Goal: Task Accomplishment & Management: Use online tool/utility

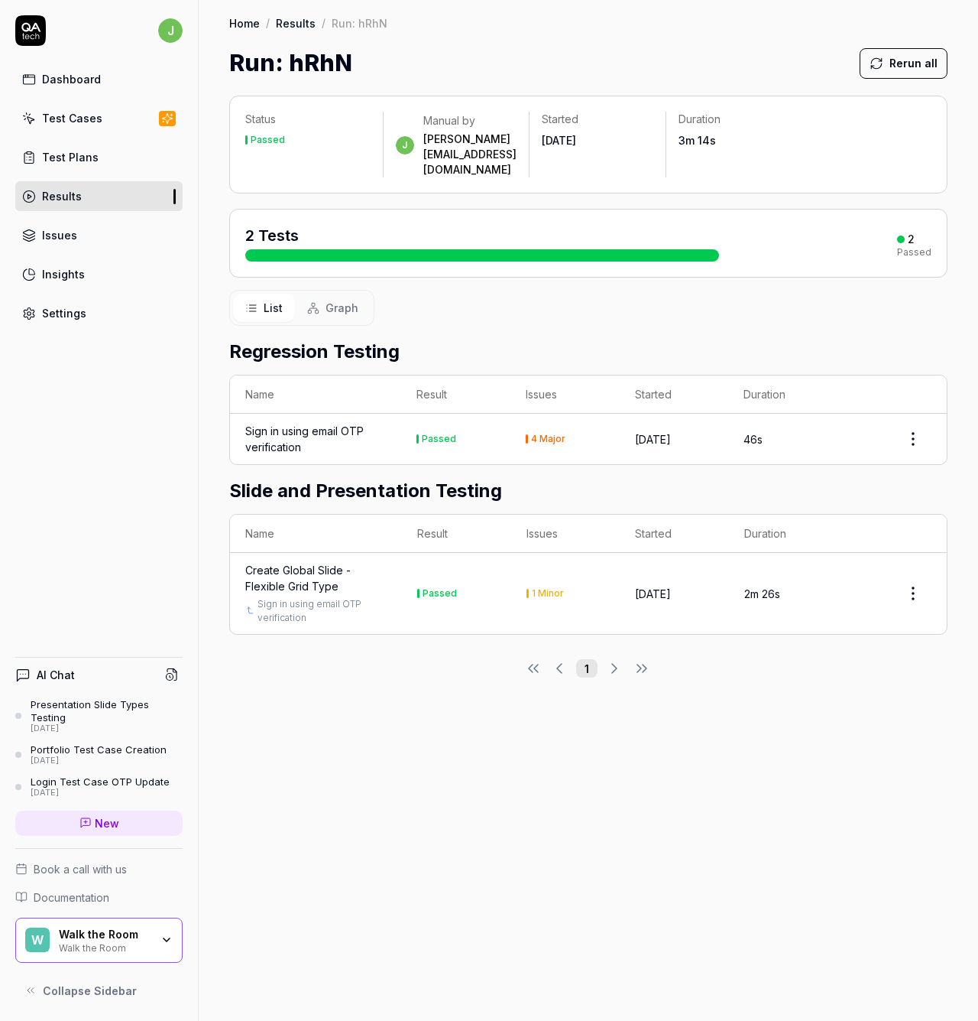
click at [70, 155] on div "Test Plans" at bounding box center [70, 157] width 57 height 16
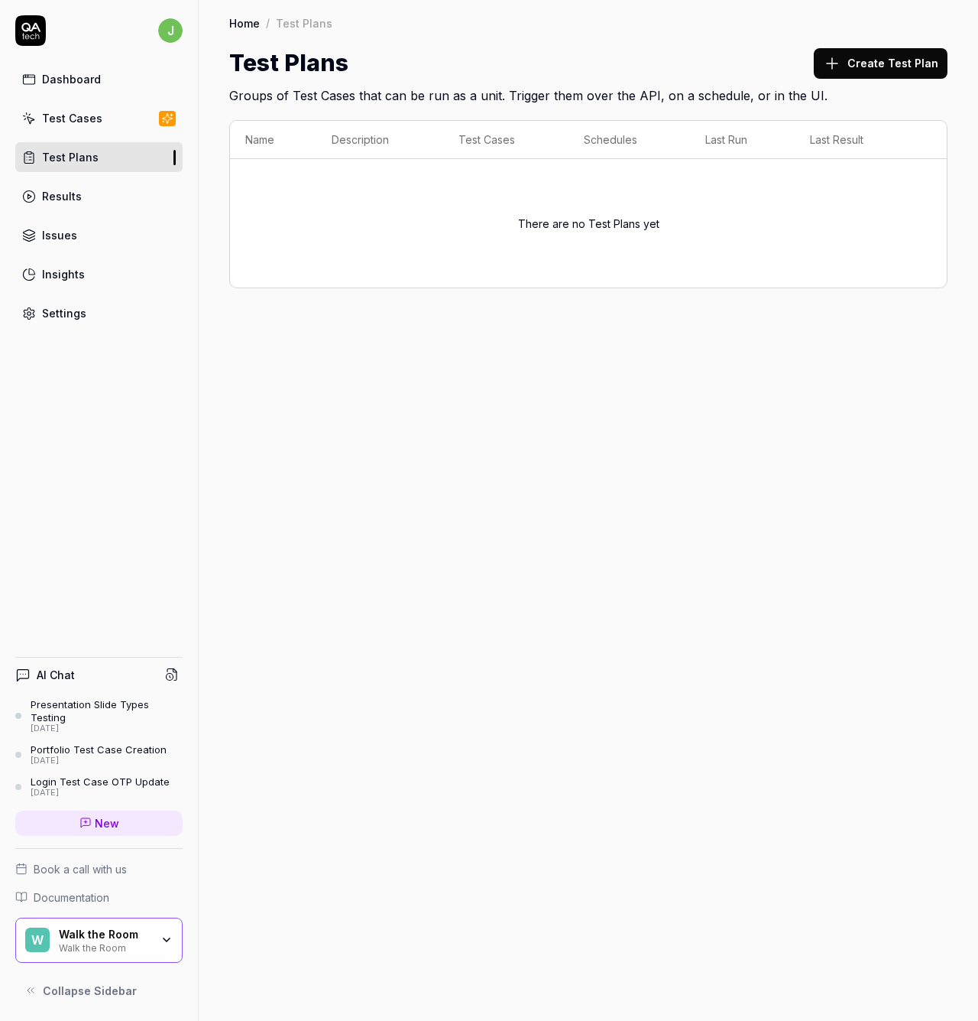
click at [43, 126] on link "Test Cases" at bounding box center [98, 118] width 167 height 30
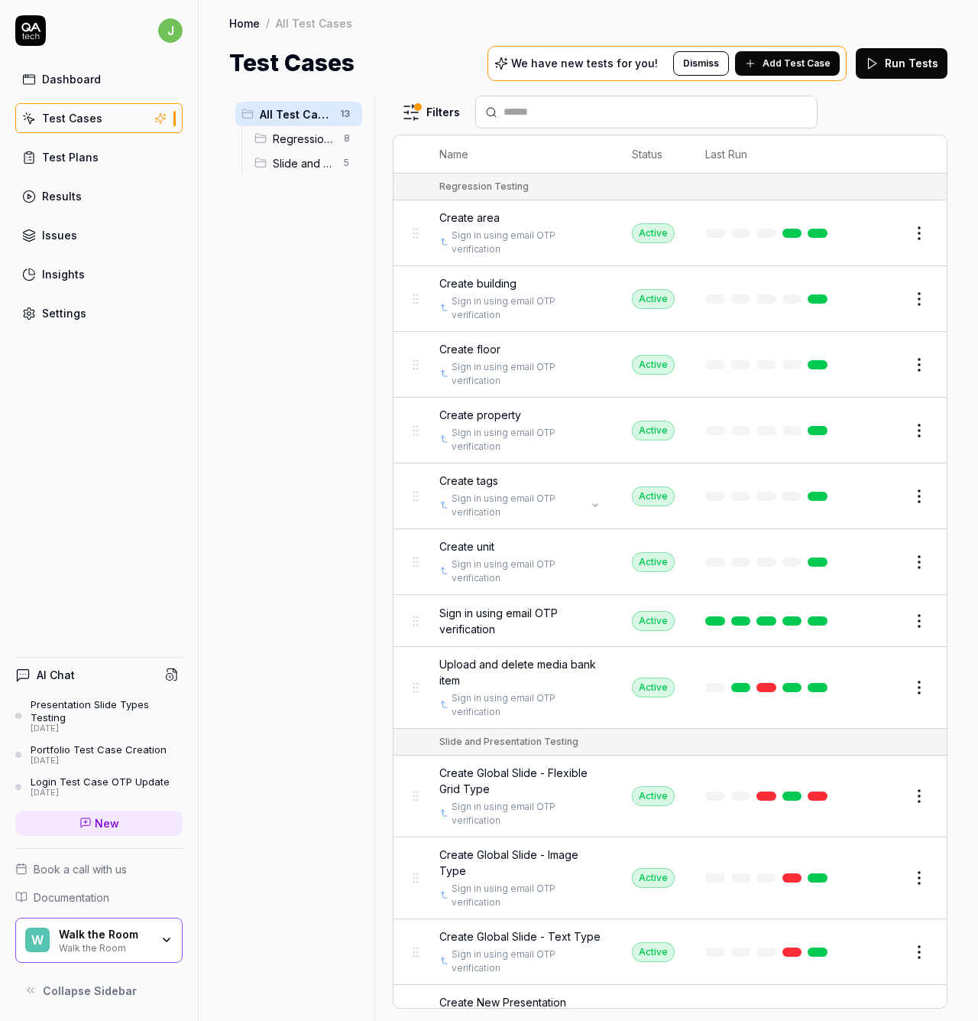
scroll to position [133, 0]
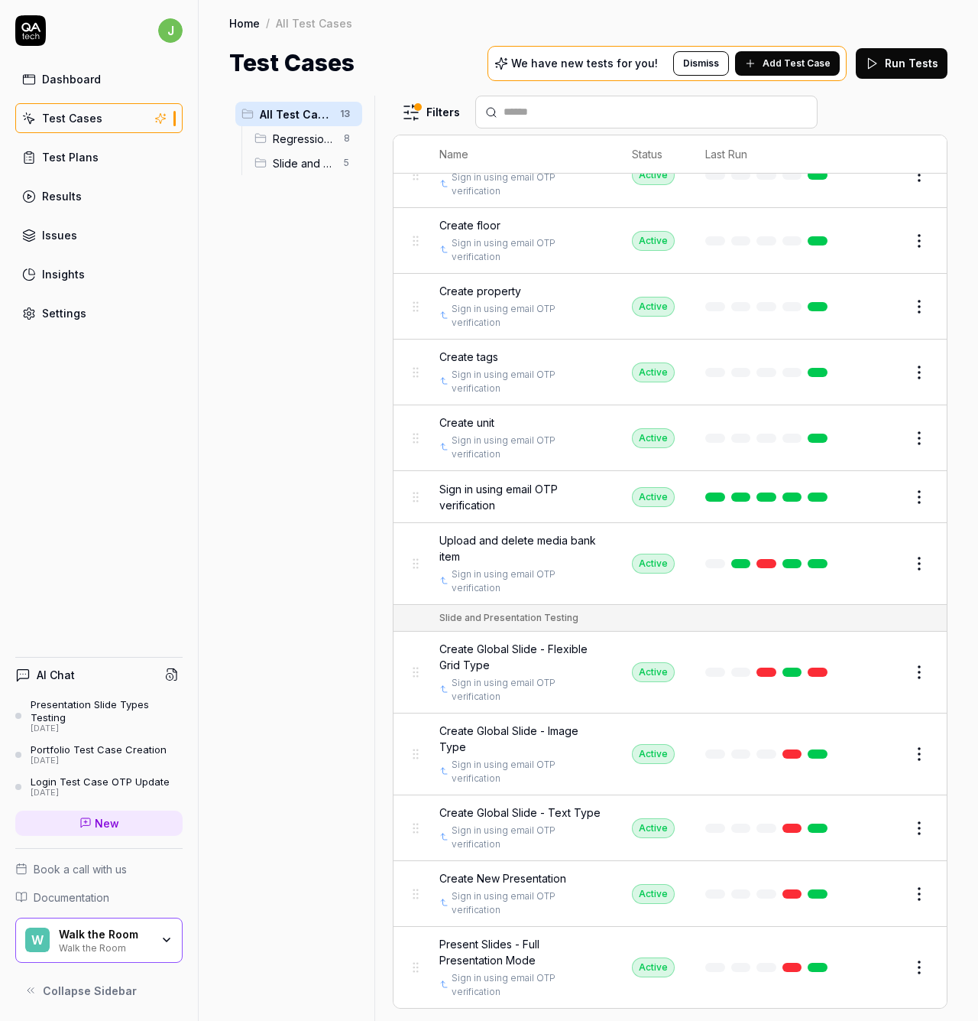
click at [487, 641] on span "Create Global Slide - Flexible Grid Type" at bounding box center [521, 657] width 162 height 32
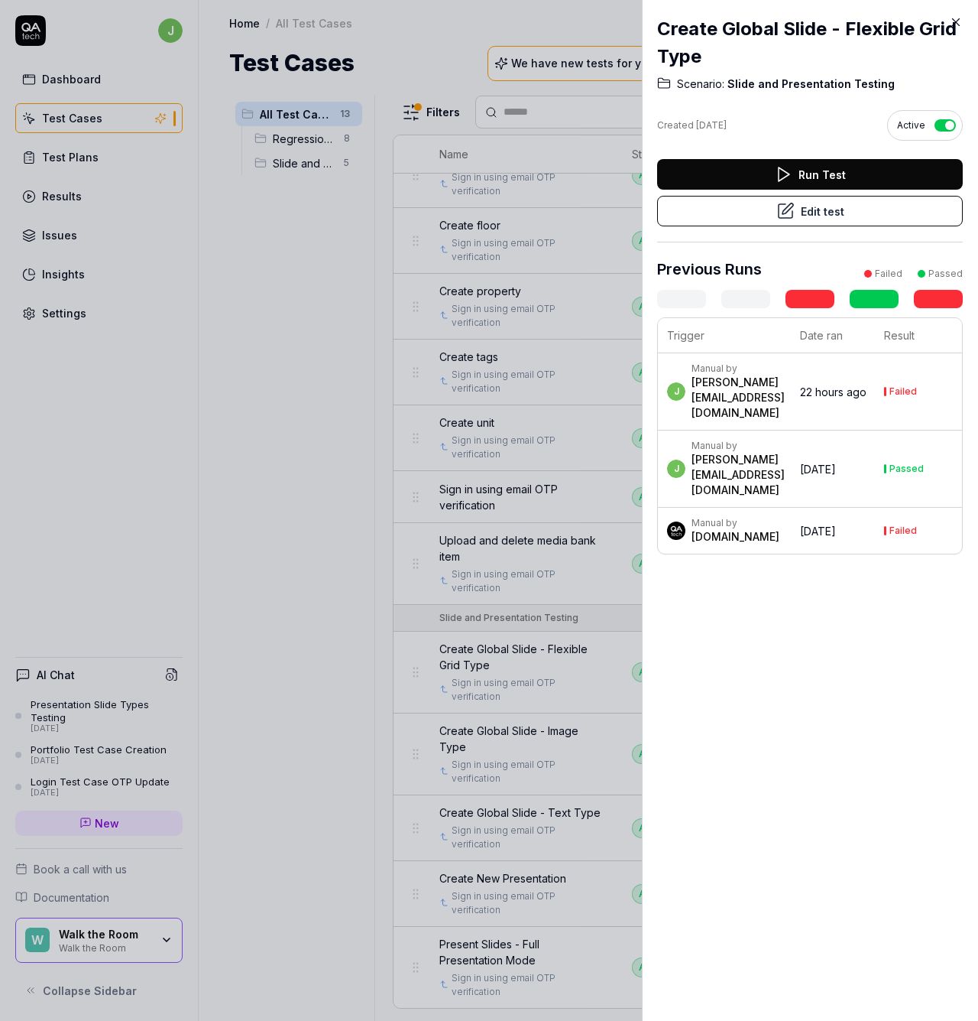
click at [792, 207] on button "Edit test" at bounding box center [810, 211] width 306 height 31
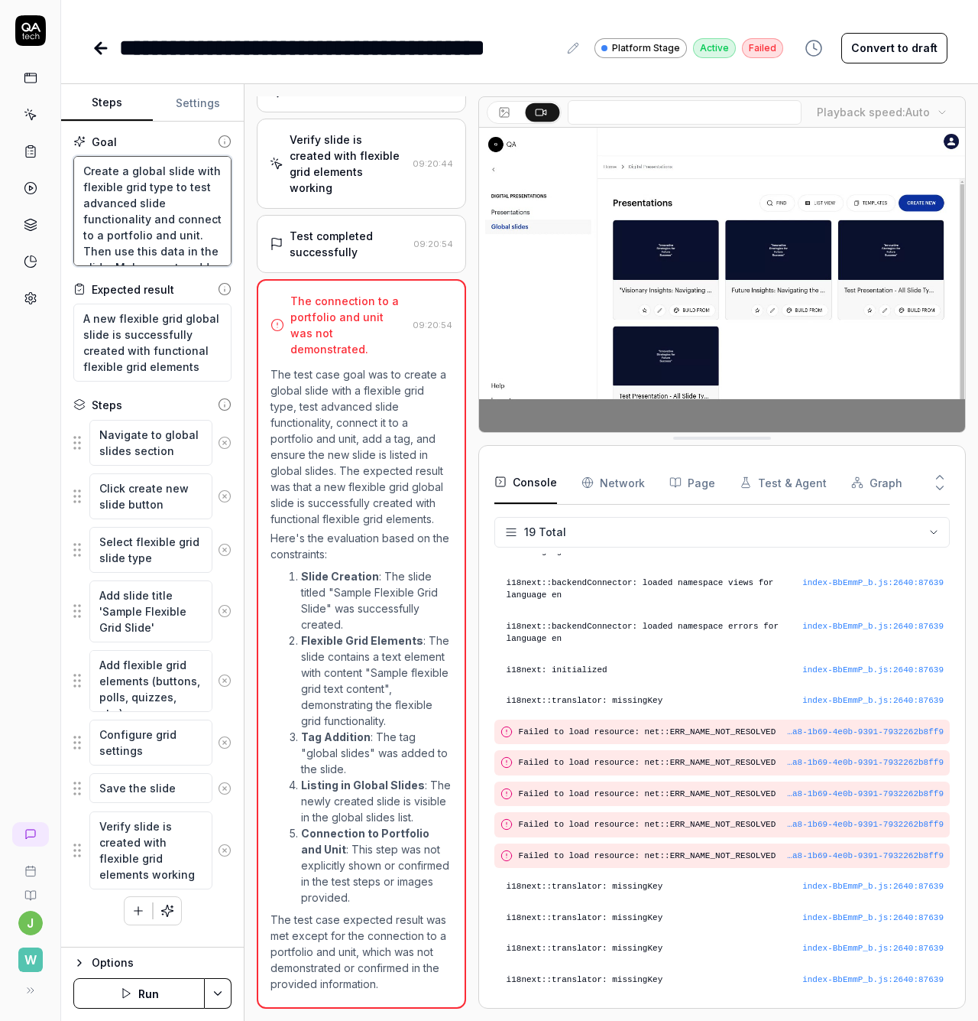
drag, startPoint x: 128, startPoint y: 256, endPoint x: 78, endPoint y: 251, distance: 49.9
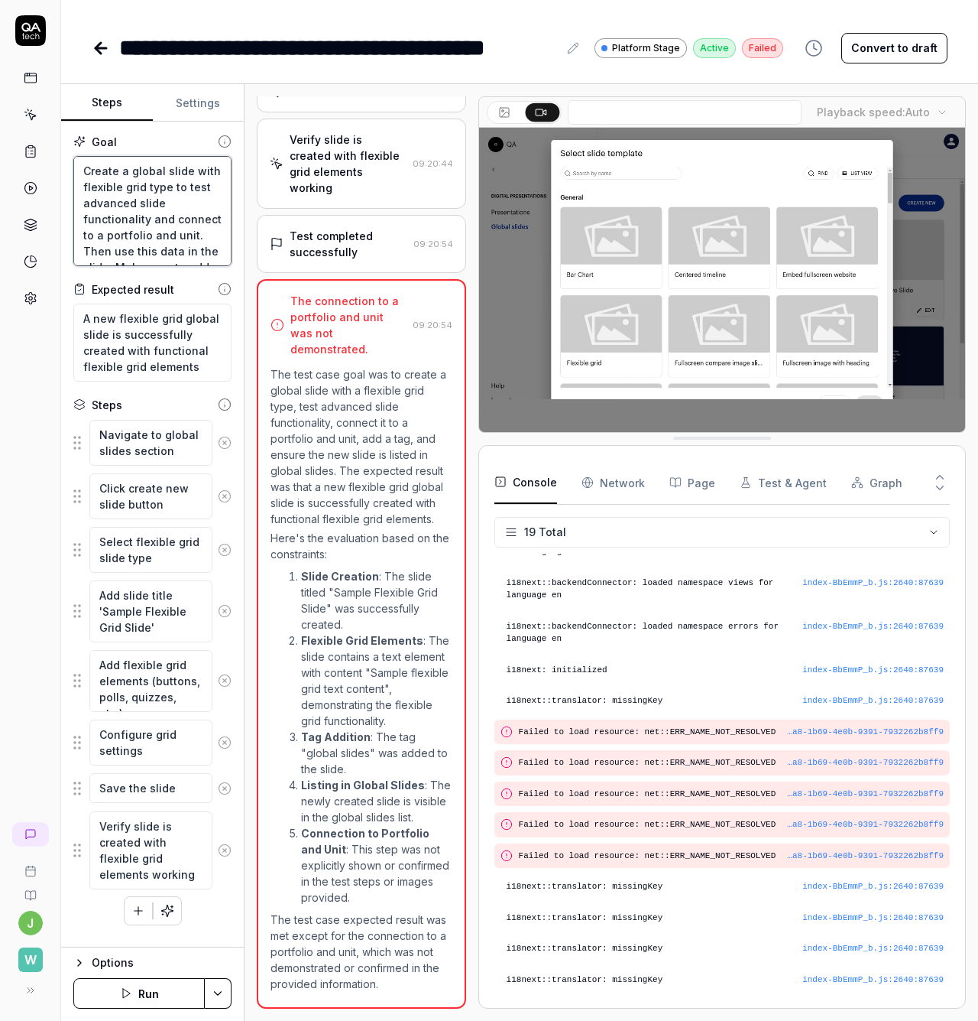
click at [78, 251] on textarea "Create a global slide with flexible grid type to test advanced slide functional…" at bounding box center [152, 211] width 158 height 110
type textarea "*"
type textarea "Create a global slide with flexible grid type to test advanced slide functional…"
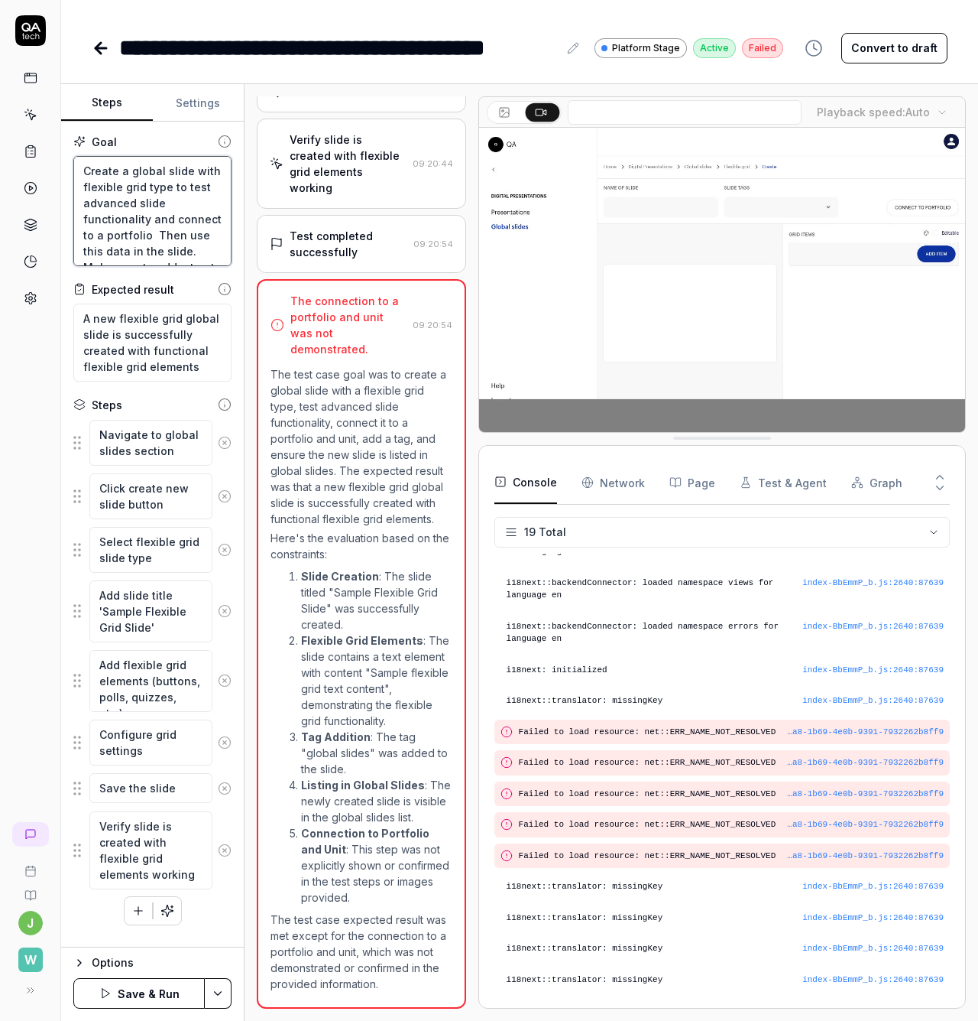
type textarea "*"
type textarea "Create a global slide with flexible grid type to test advanced slide functional…"
type textarea "*"
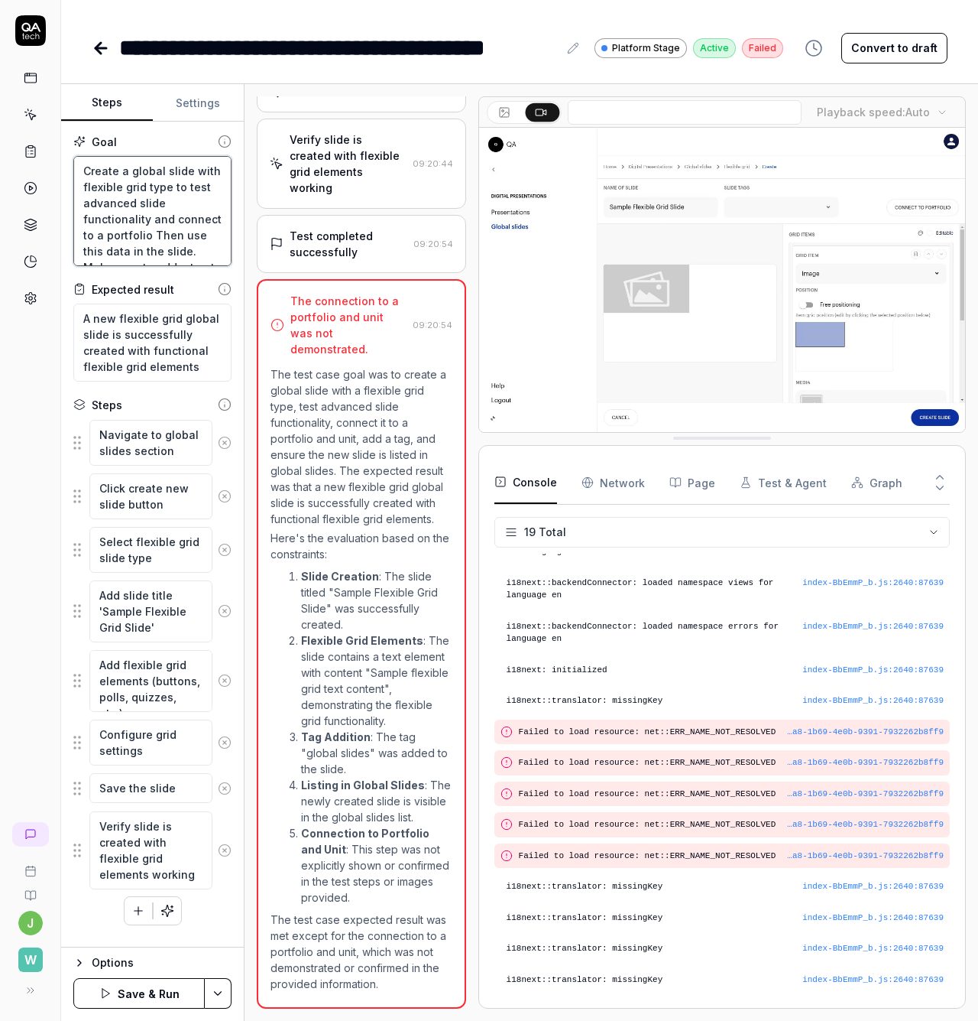
type textarea "Create a global slide with flexible grid type to test advanced slide functional…"
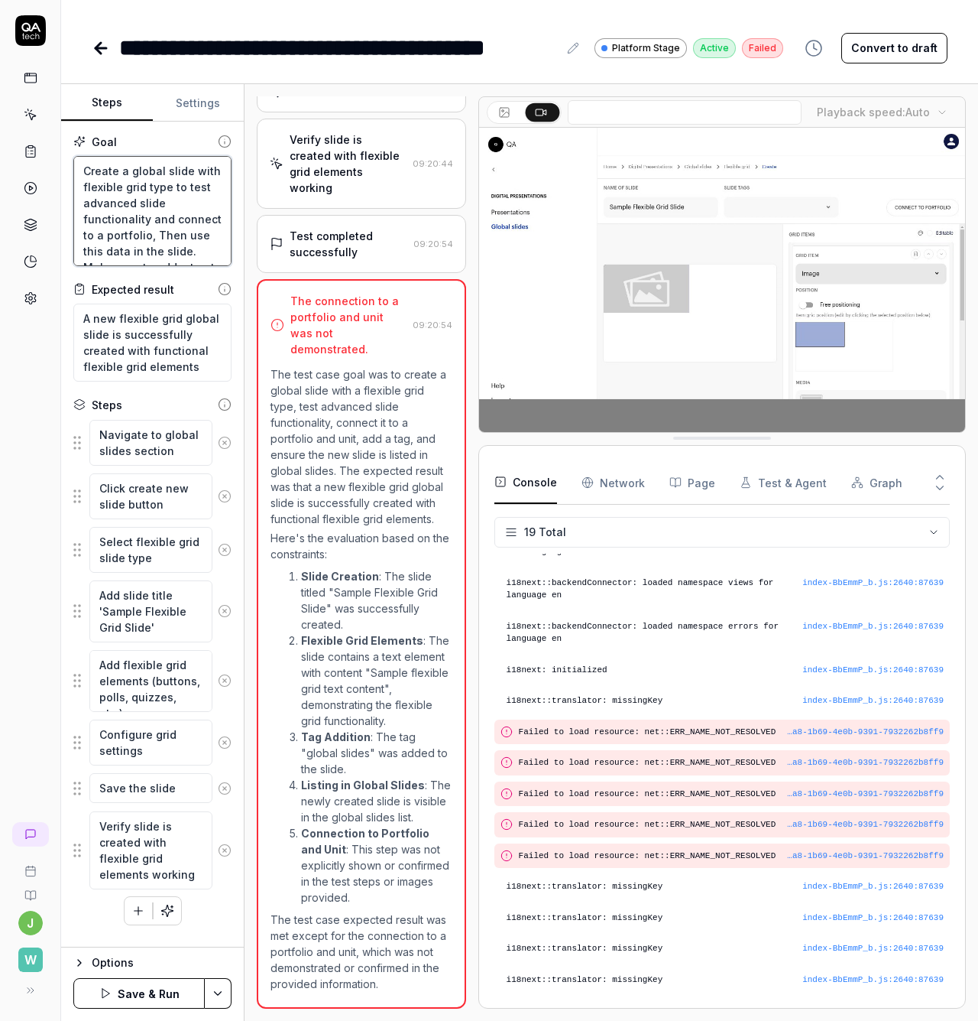
type textarea "*"
type textarea "Create a global slide with flexible grid type to test advanced slide functional…"
type textarea "*"
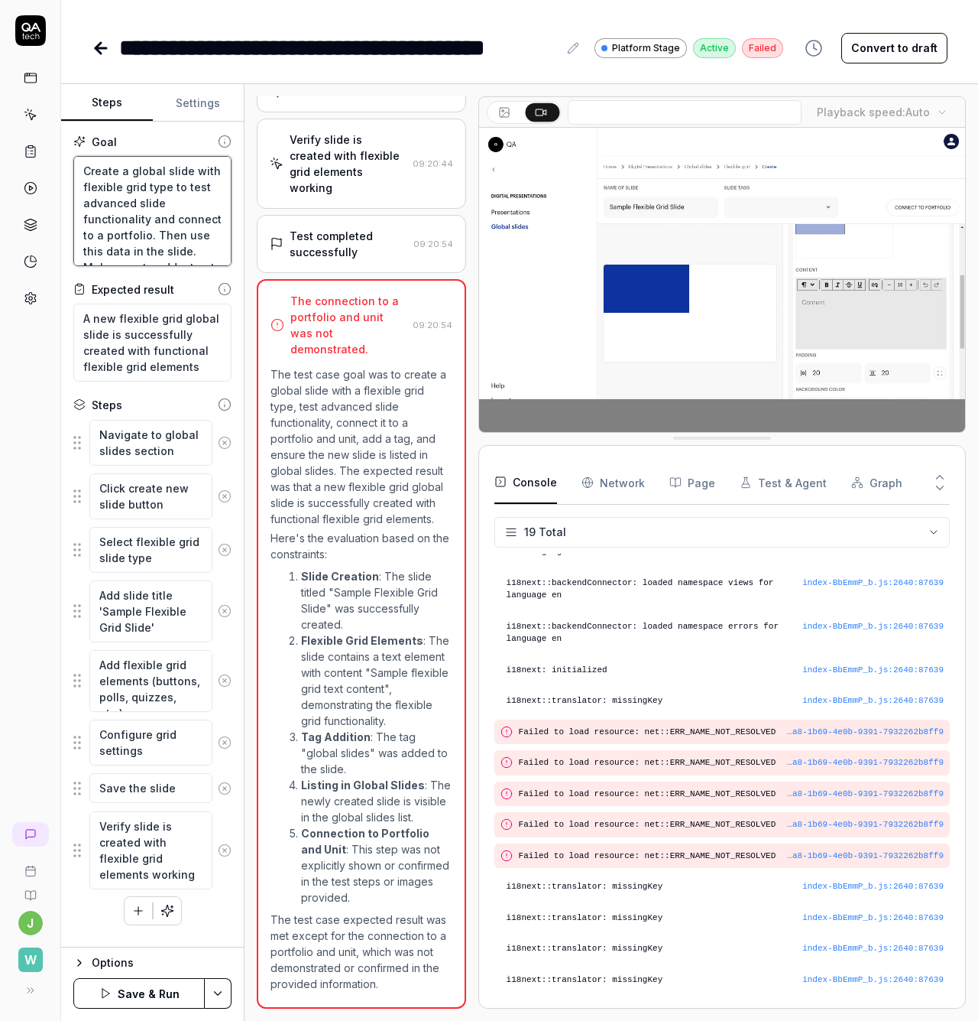
type textarea "Create a global slide with flexible grid type to test advanced slide functional…"
click at [362, 530] on p "Here's the evaluation based on the constraints:" at bounding box center [362, 546] width 182 height 32
click at [164, 911] on icon "button" at bounding box center [168, 911] width 14 height 14
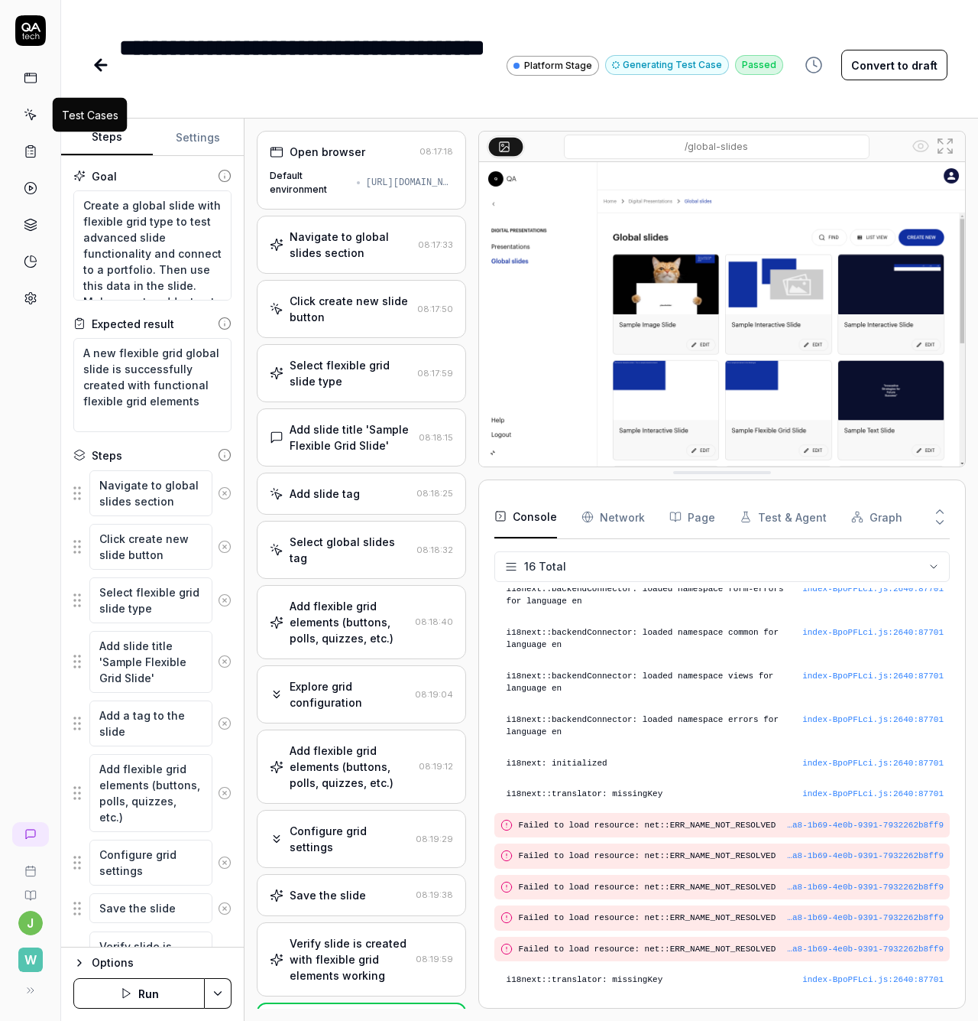
click at [24, 114] on icon at bounding box center [31, 115] width 14 height 14
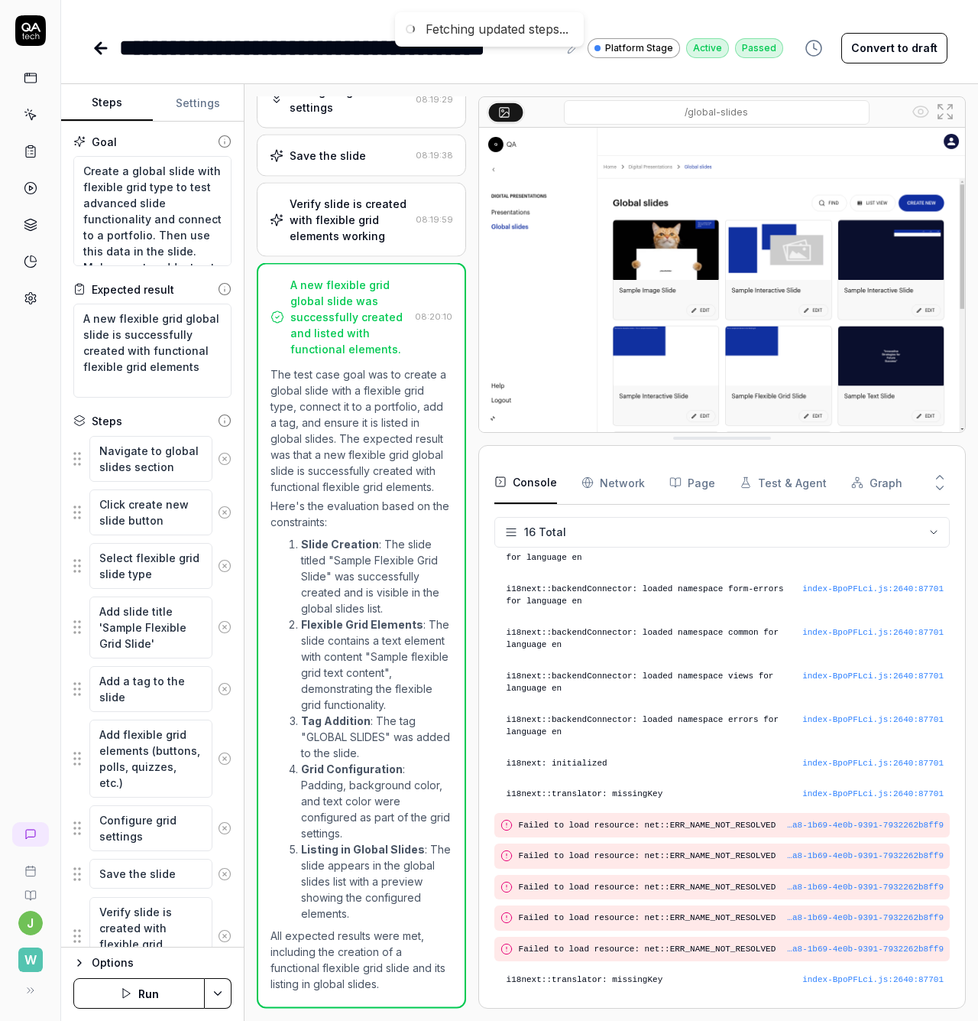
scroll to position [177, 0]
type textarea "*"
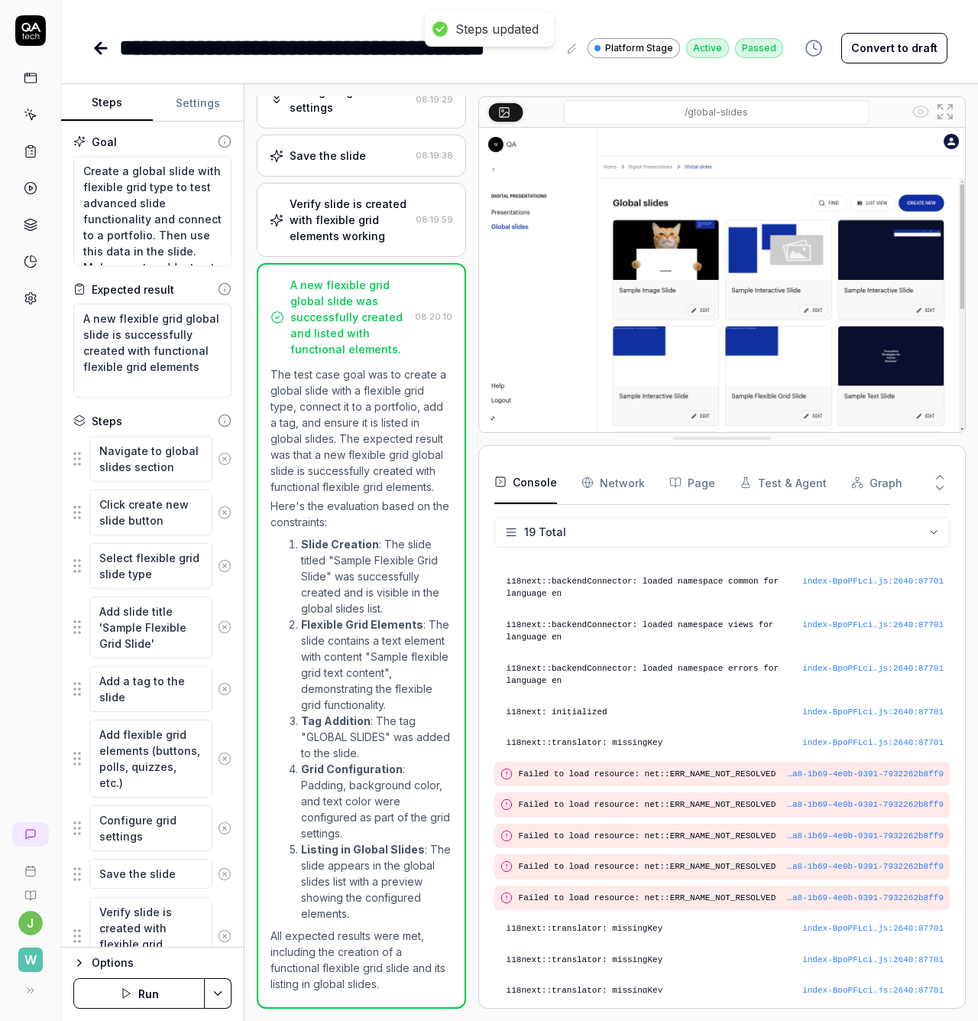
scroll to position [269, 0]
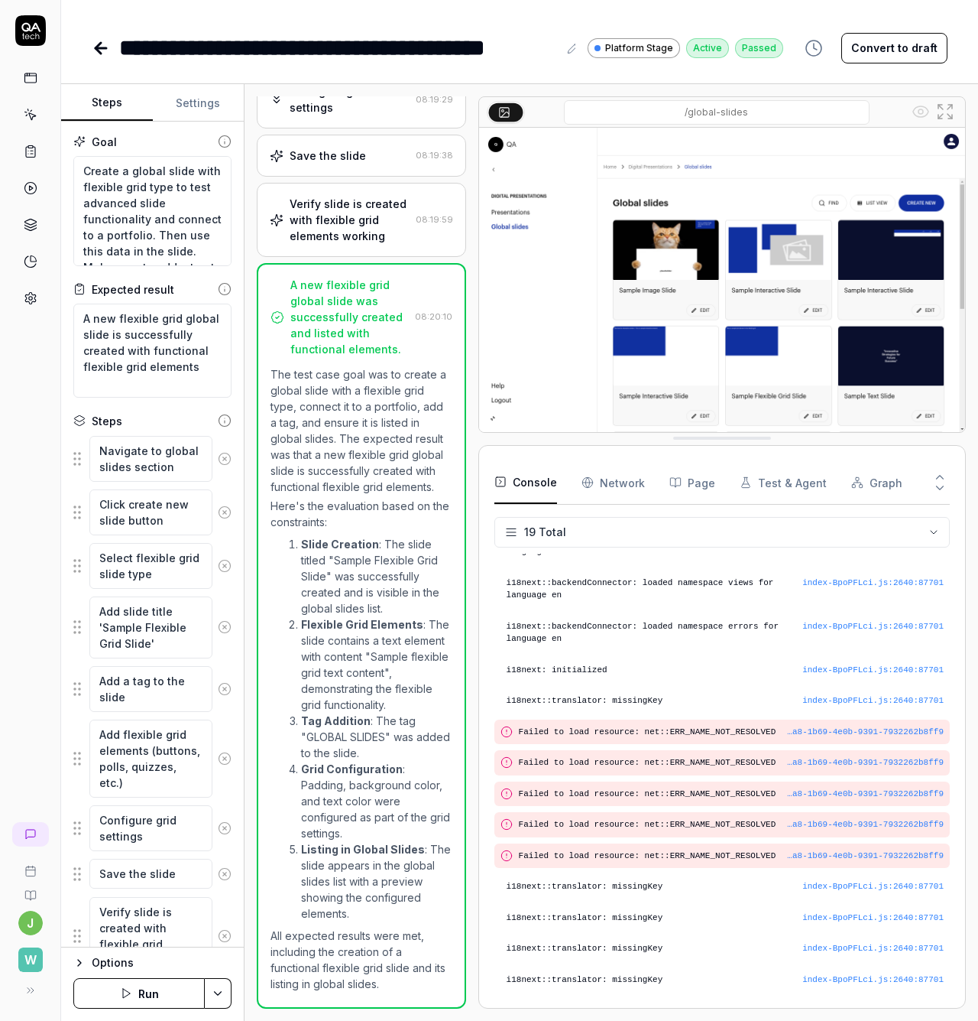
click at [34, 115] on icon at bounding box center [31, 115] width 14 height 14
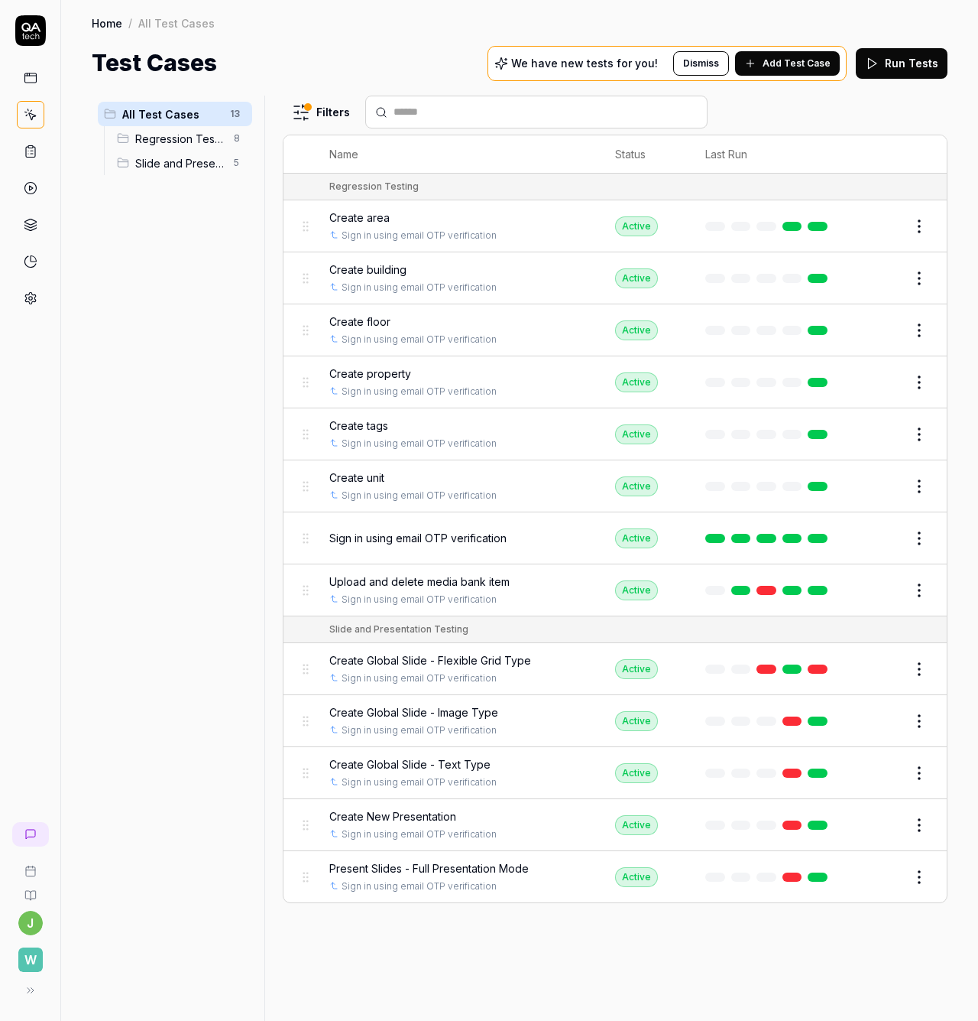
click at [706, 61] on button "Dismiss" at bounding box center [701, 63] width 56 height 24
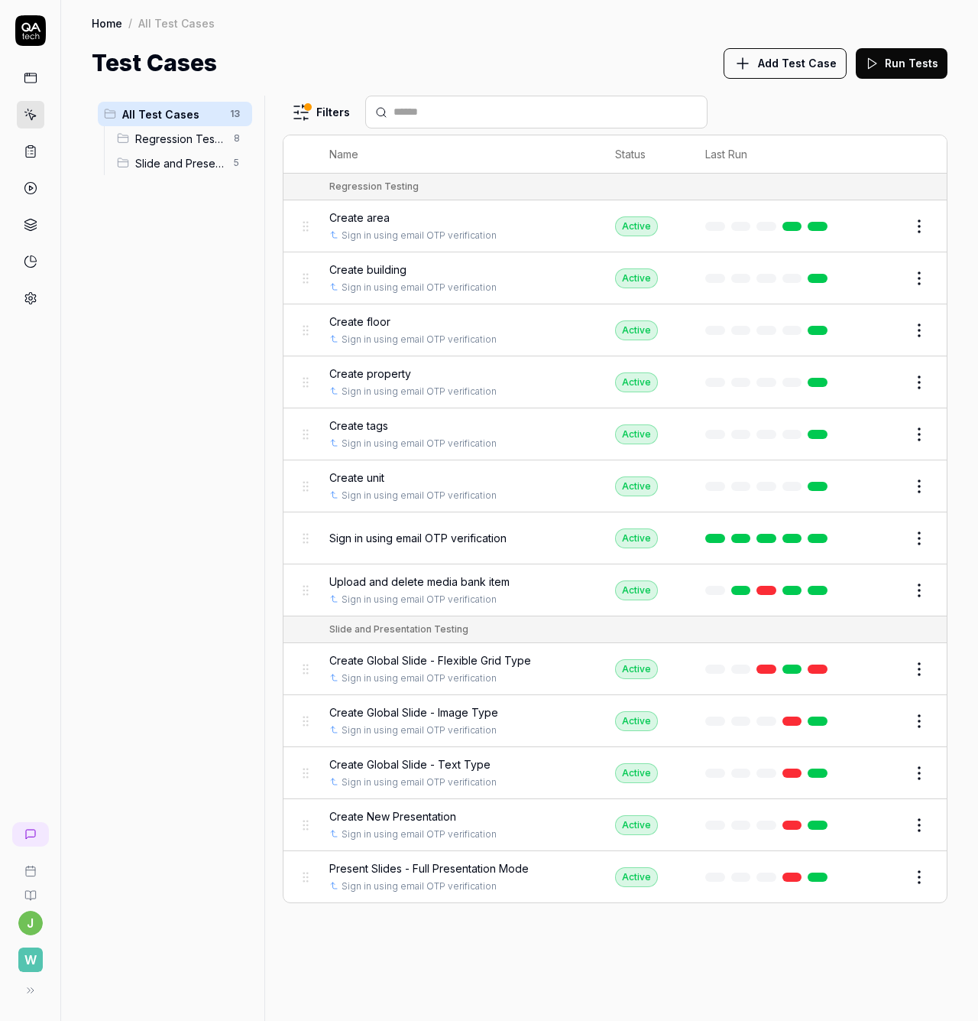
click at [922, 60] on button "Run Tests" at bounding box center [902, 63] width 92 height 31
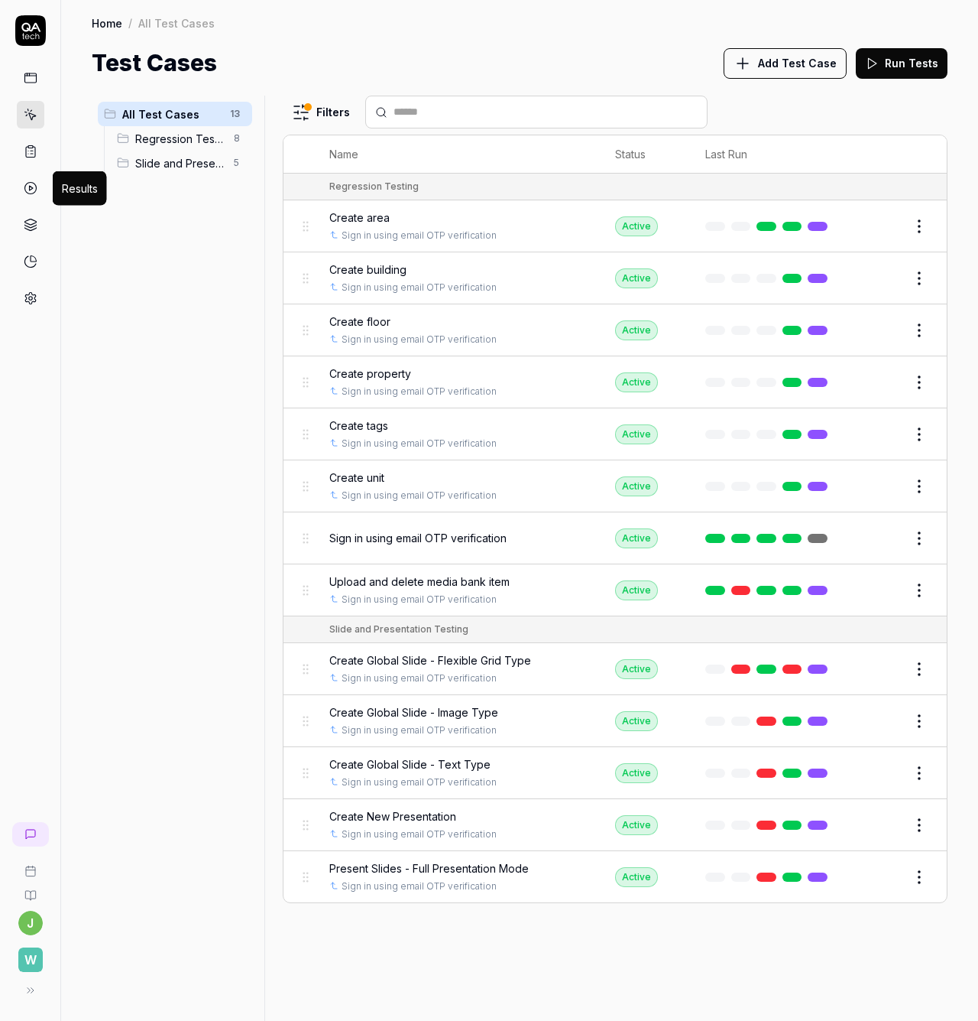
click at [27, 187] on icon at bounding box center [31, 188] width 14 height 14
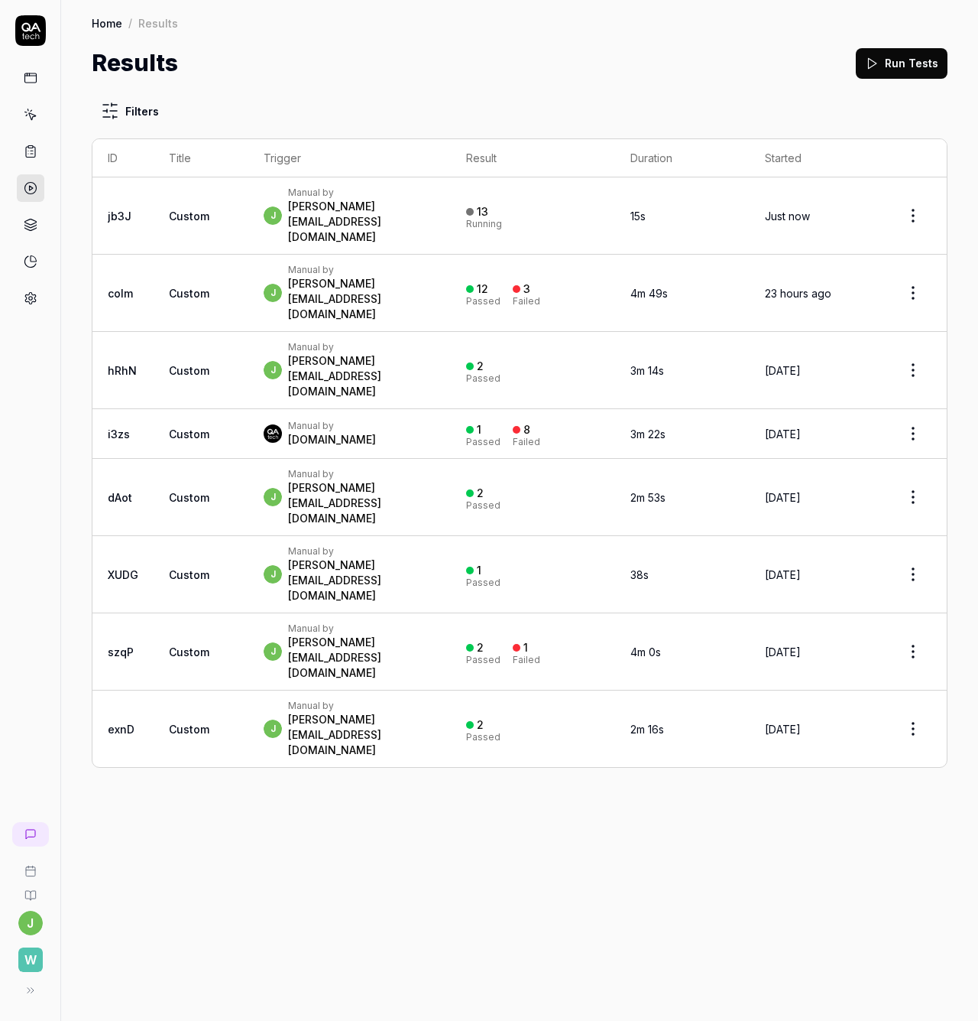
click at [31, 121] on icon at bounding box center [31, 115] width 14 height 14
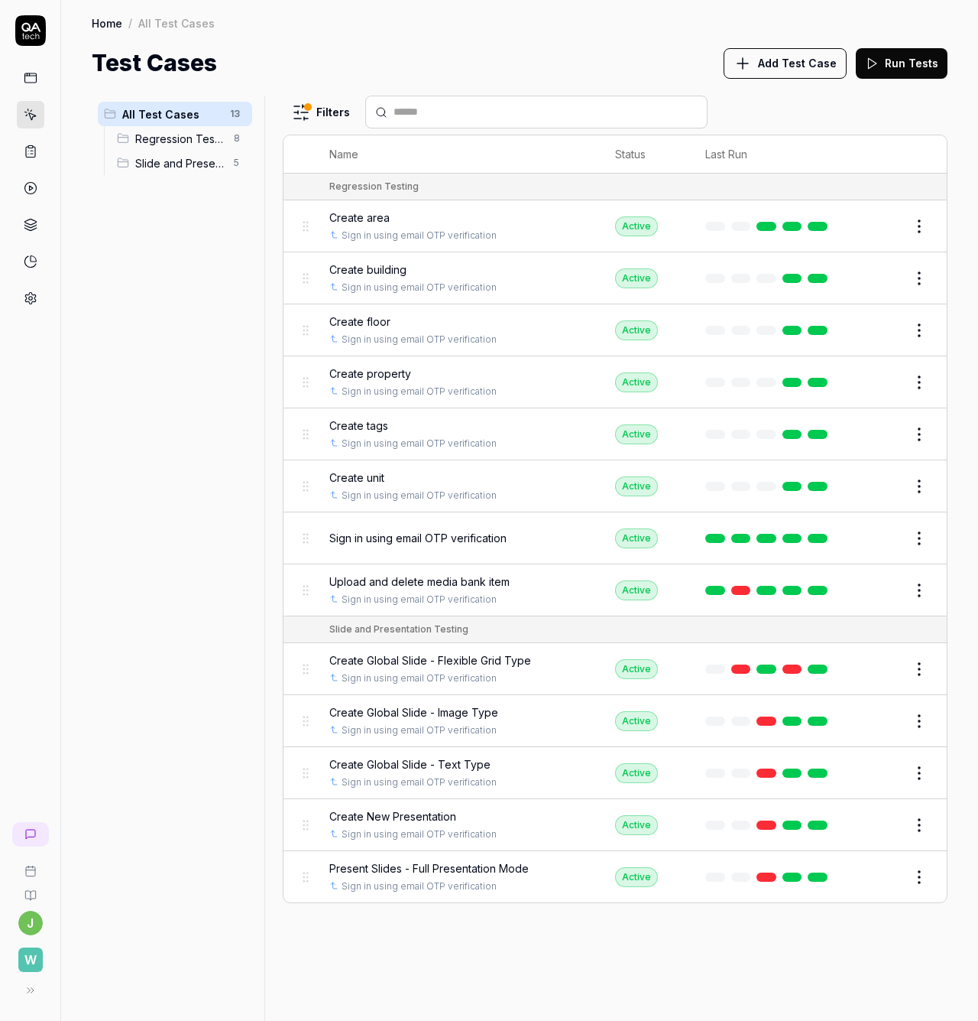
click at [552, 15] on div "Home / All Test Cases Home / All Test Cases Test Cases Add Test Case Run Tests" at bounding box center [519, 40] width 917 height 80
